Goal: Transaction & Acquisition: Download file/media

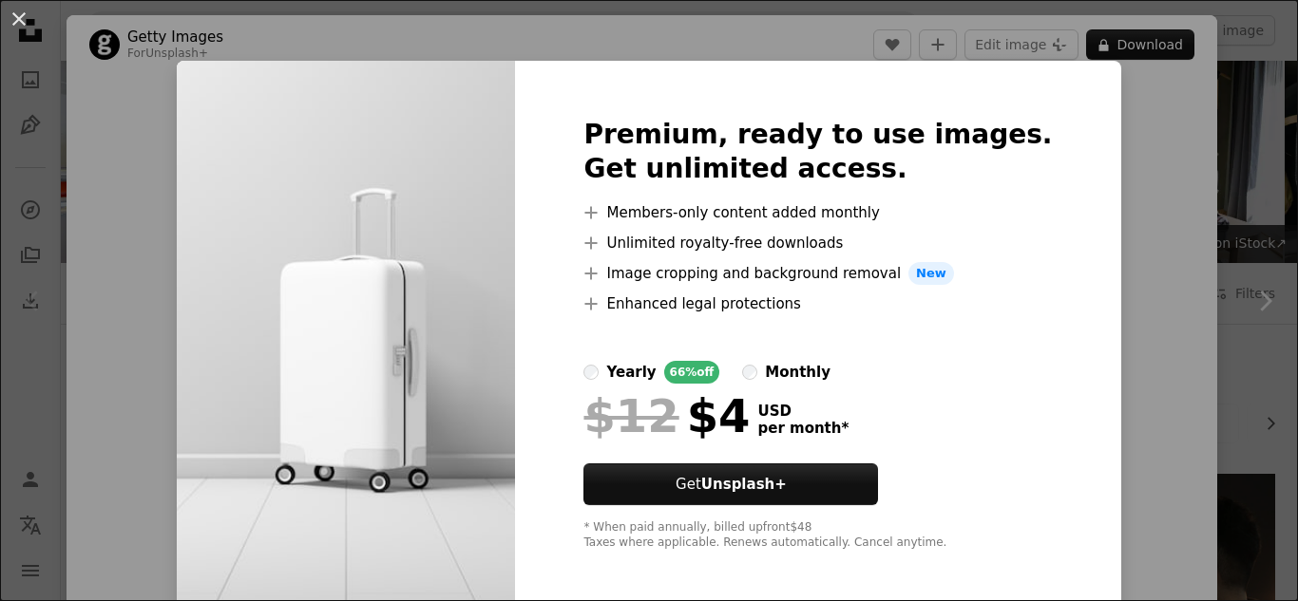
scroll to position [2486, 0]
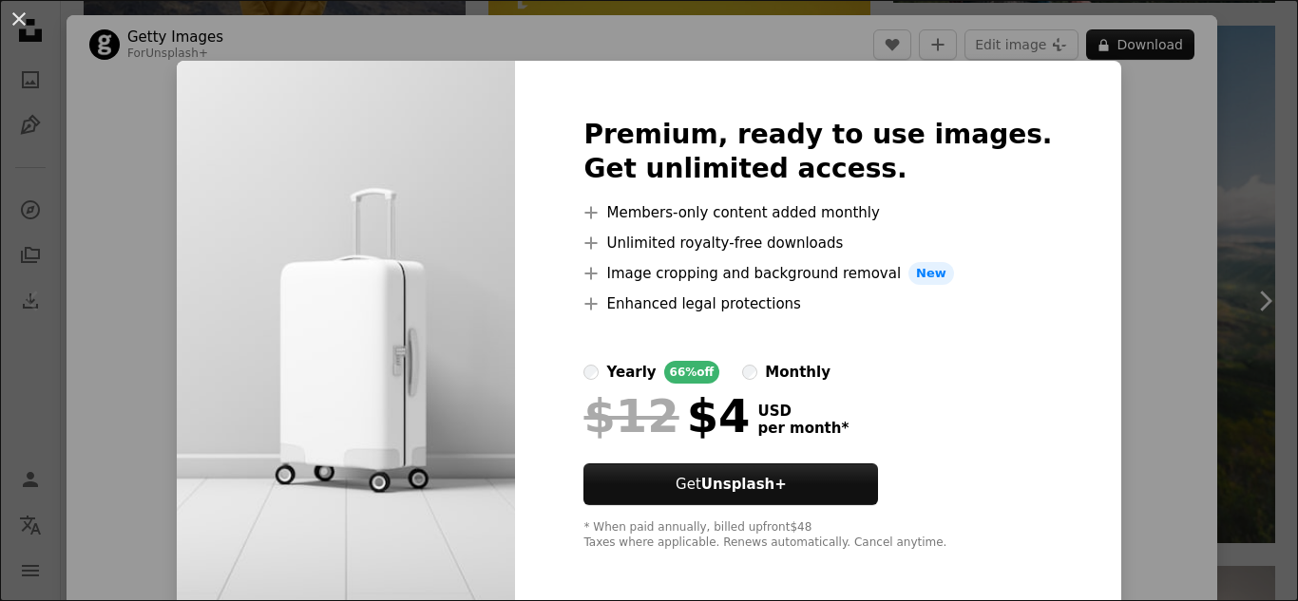
click at [1126, 296] on div "An X shape Premium, ready to use images. Get unlimited access. A plus sign Memb…" at bounding box center [649, 300] width 1298 height 601
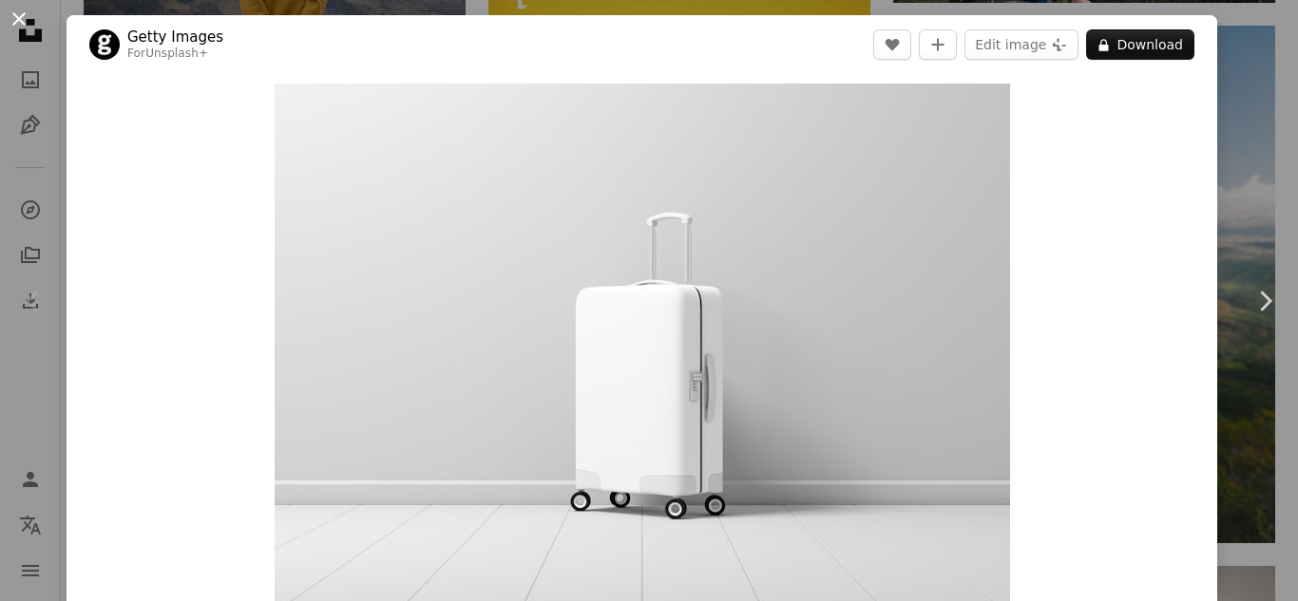
click at [16, 17] on button "An X shape" at bounding box center [19, 19] width 23 height 23
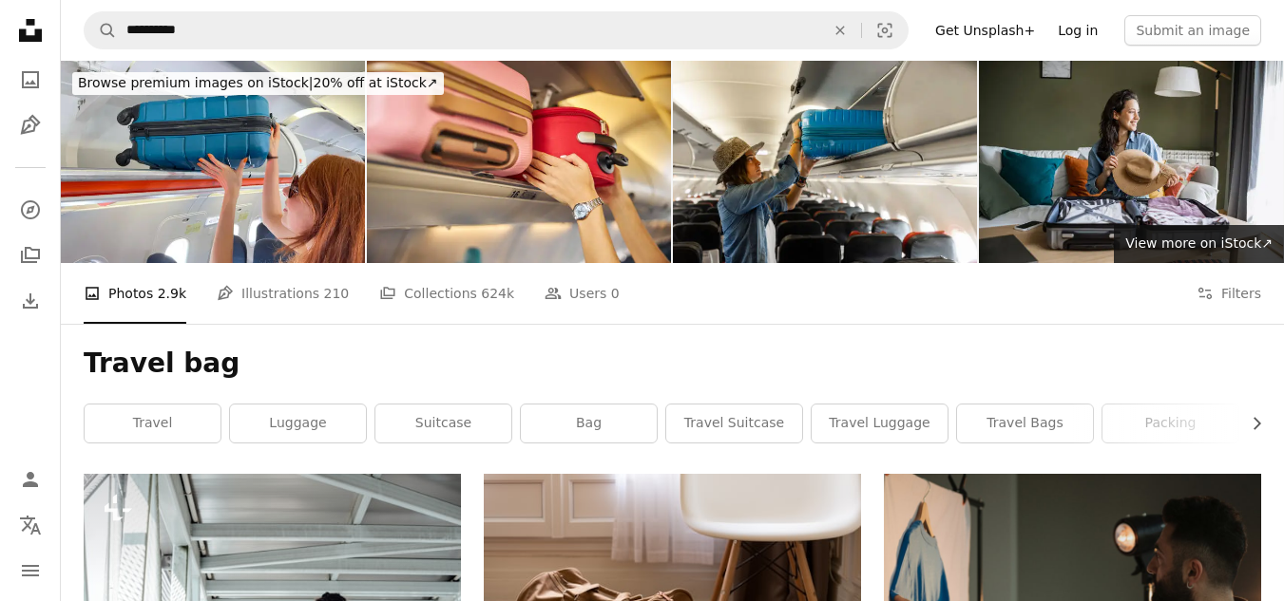
click at [1107, 32] on link "Log in" at bounding box center [1077, 30] width 63 height 30
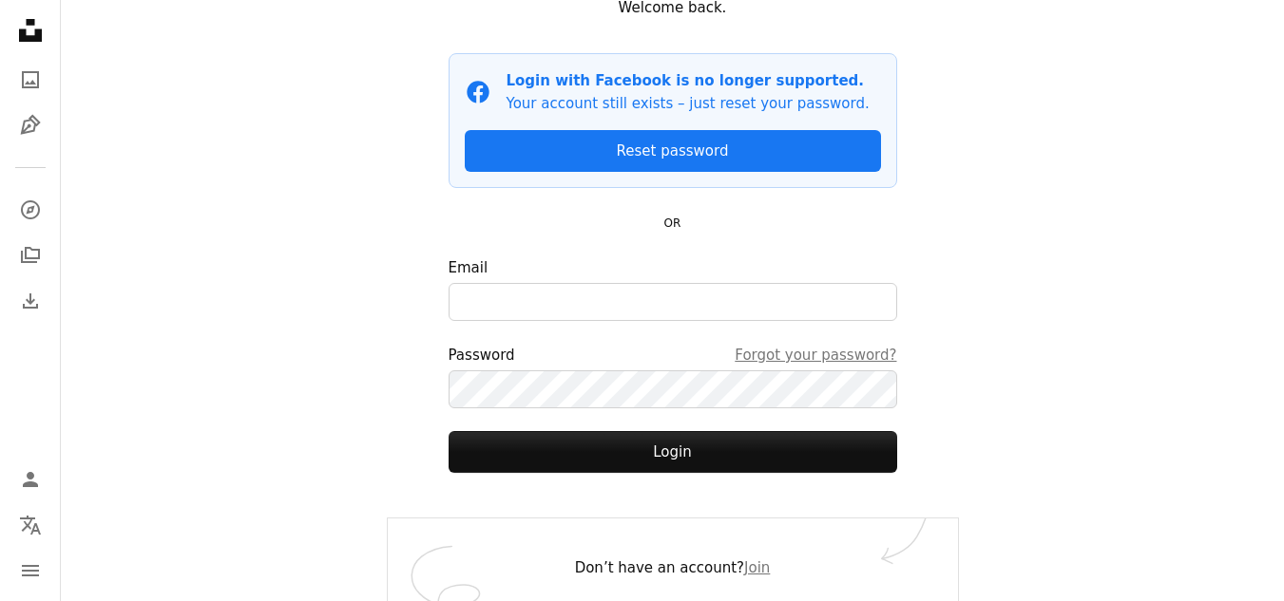
scroll to position [168, 0]
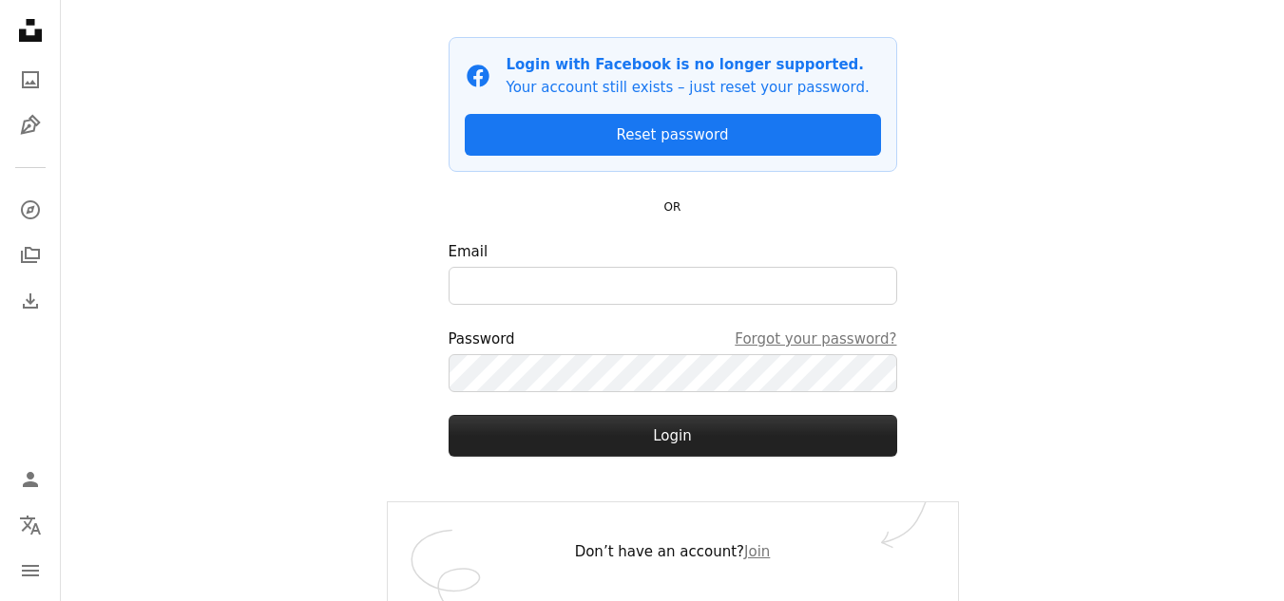
click at [690, 434] on button "Login" at bounding box center [672, 436] width 448 height 42
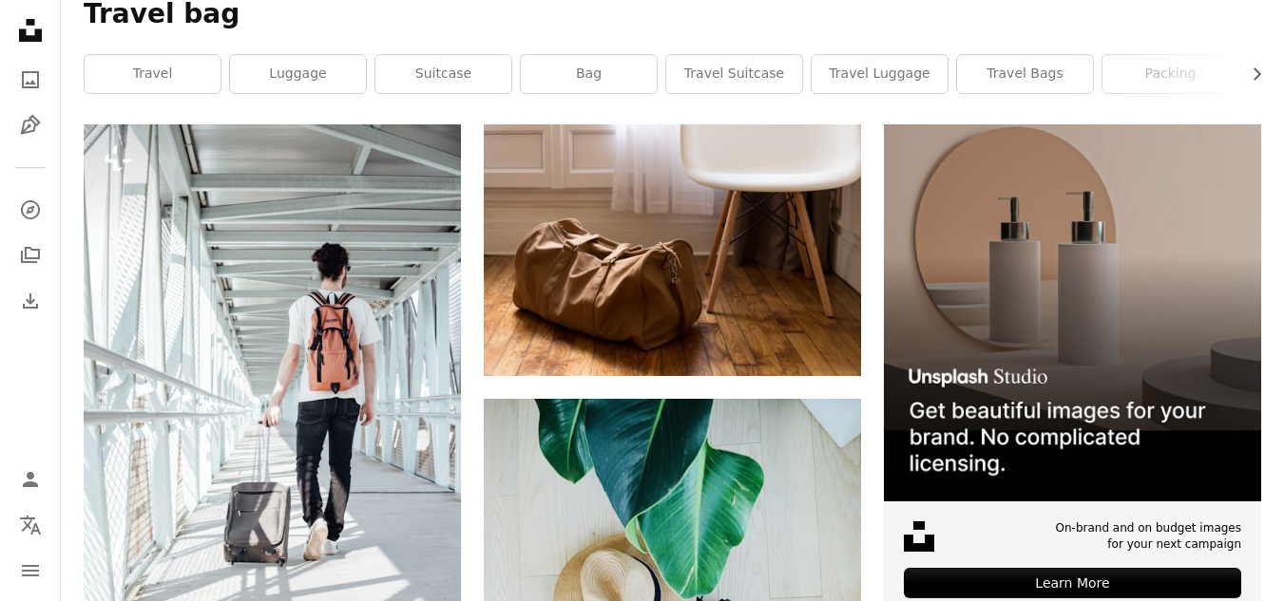
scroll to position [352, 0]
